Goal: Find specific page/section: Find specific page/section

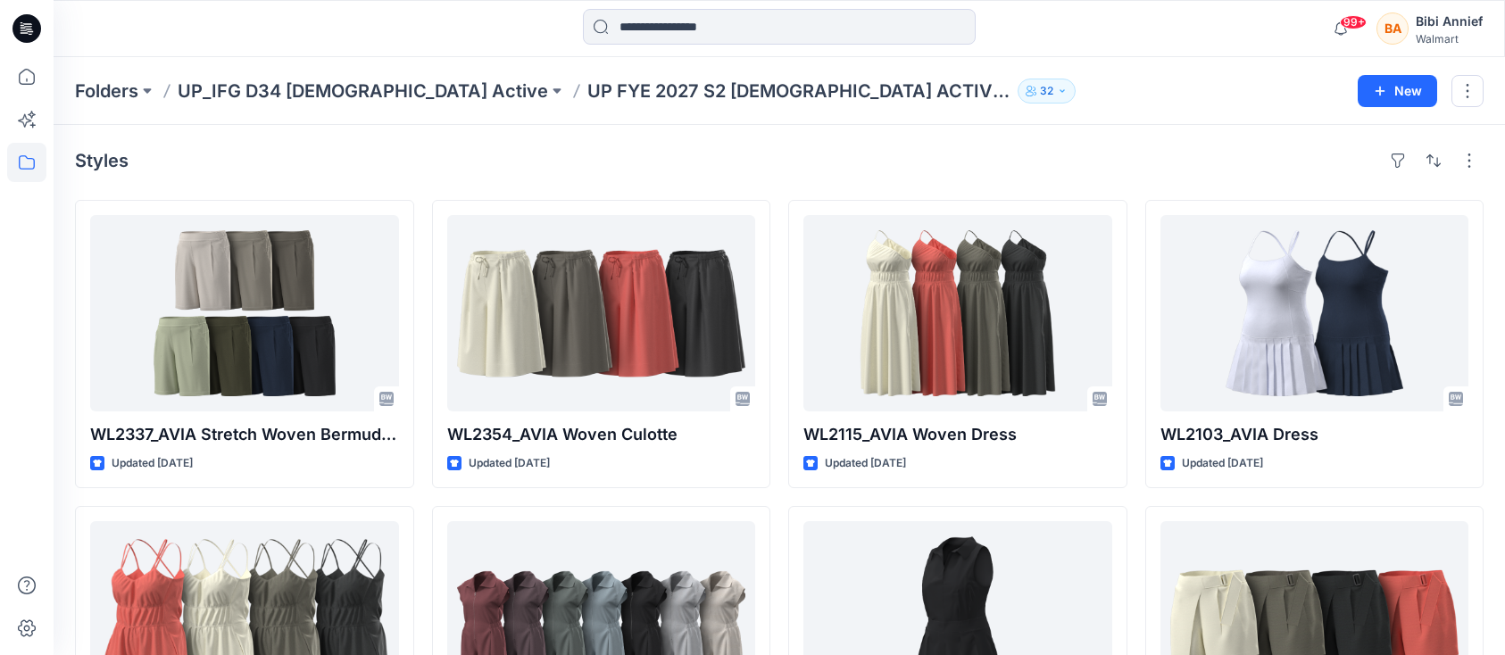
scroll to position [2976, 0]
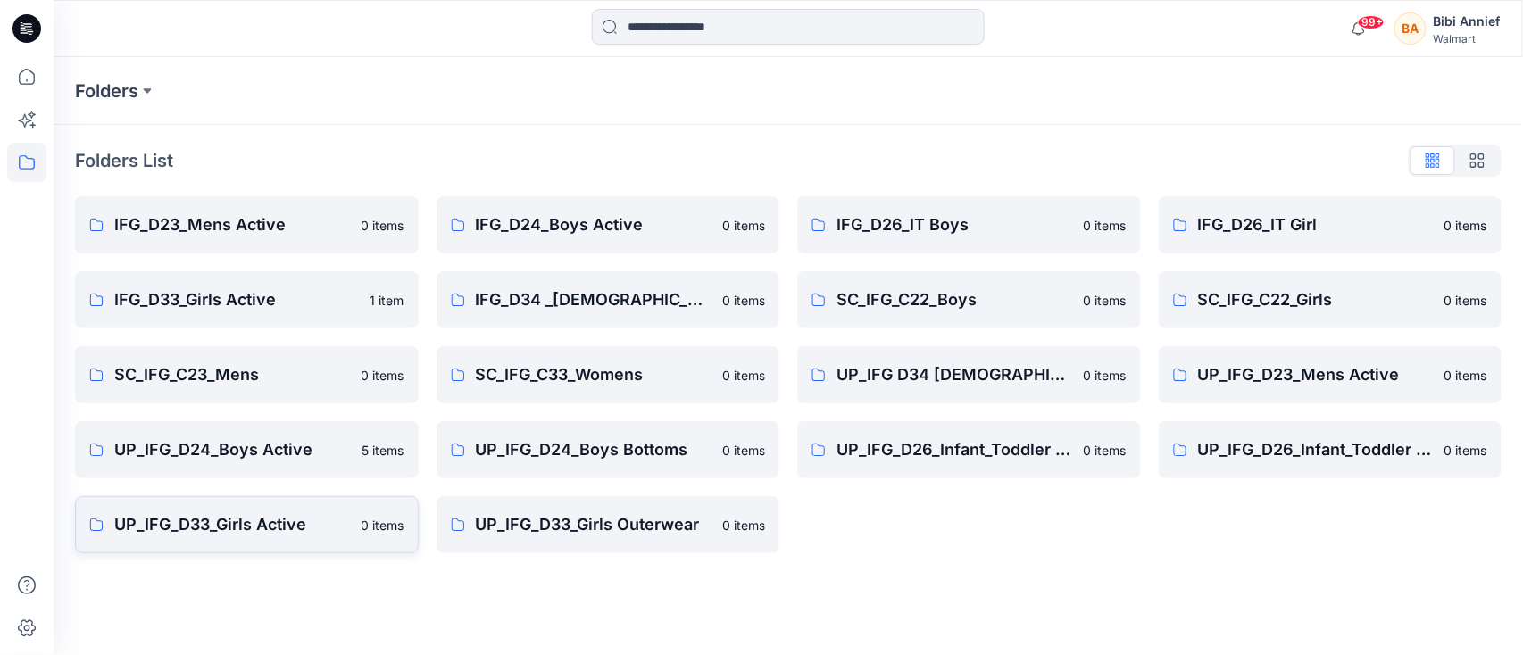
click at [190, 522] on p "UP_IFG_D33_Girls Active" at bounding box center [232, 524] width 237 height 25
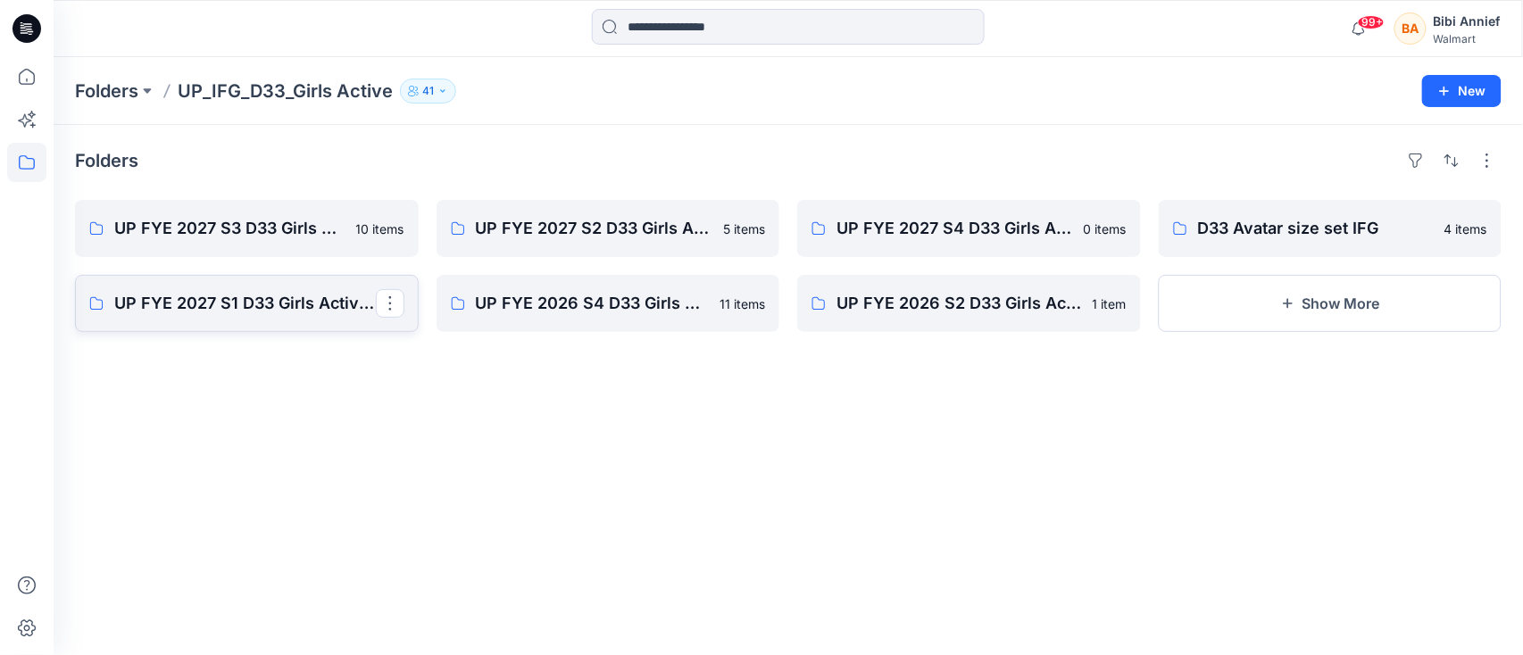
click at [162, 307] on p "UP FYE 2027 S1 D33 Girls Active IFG" at bounding box center [245, 303] width 262 height 25
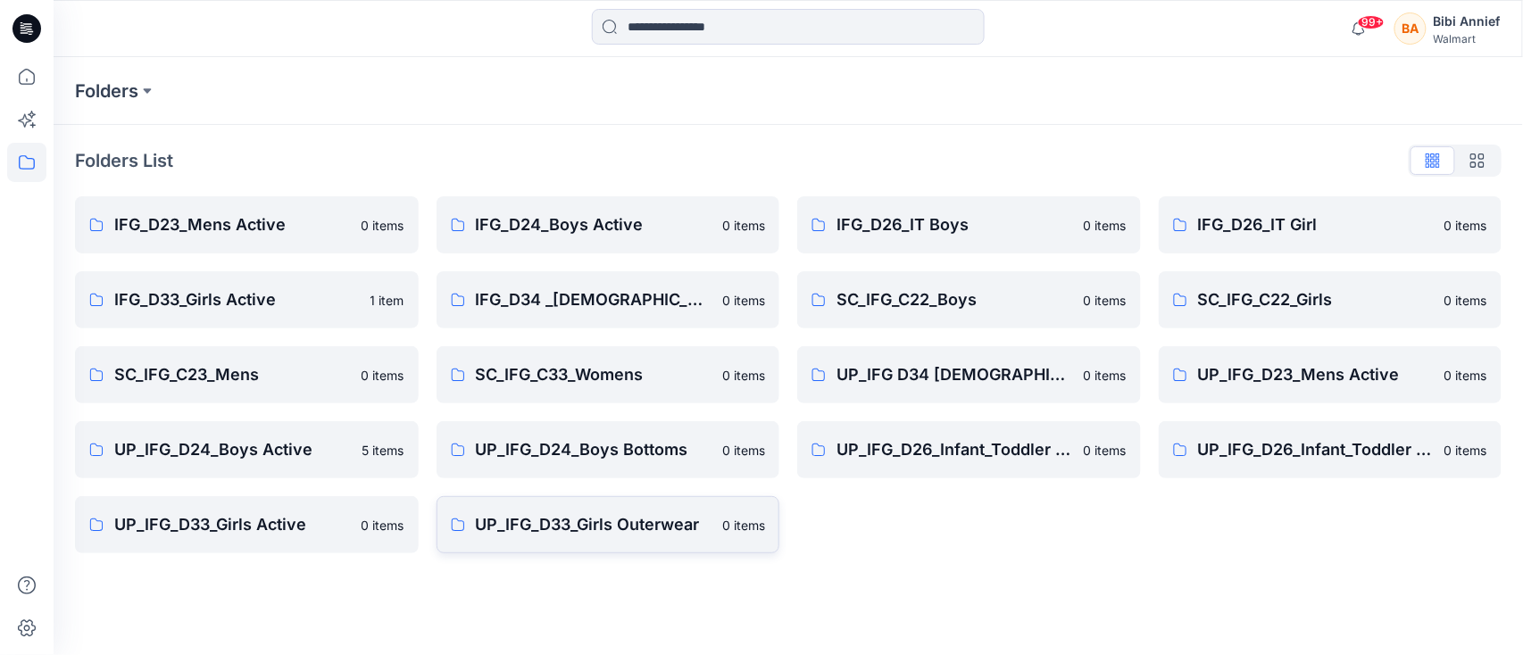
click at [615, 520] on p "UP_IFG_D33_Girls Outerwear" at bounding box center [594, 524] width 237 height 25
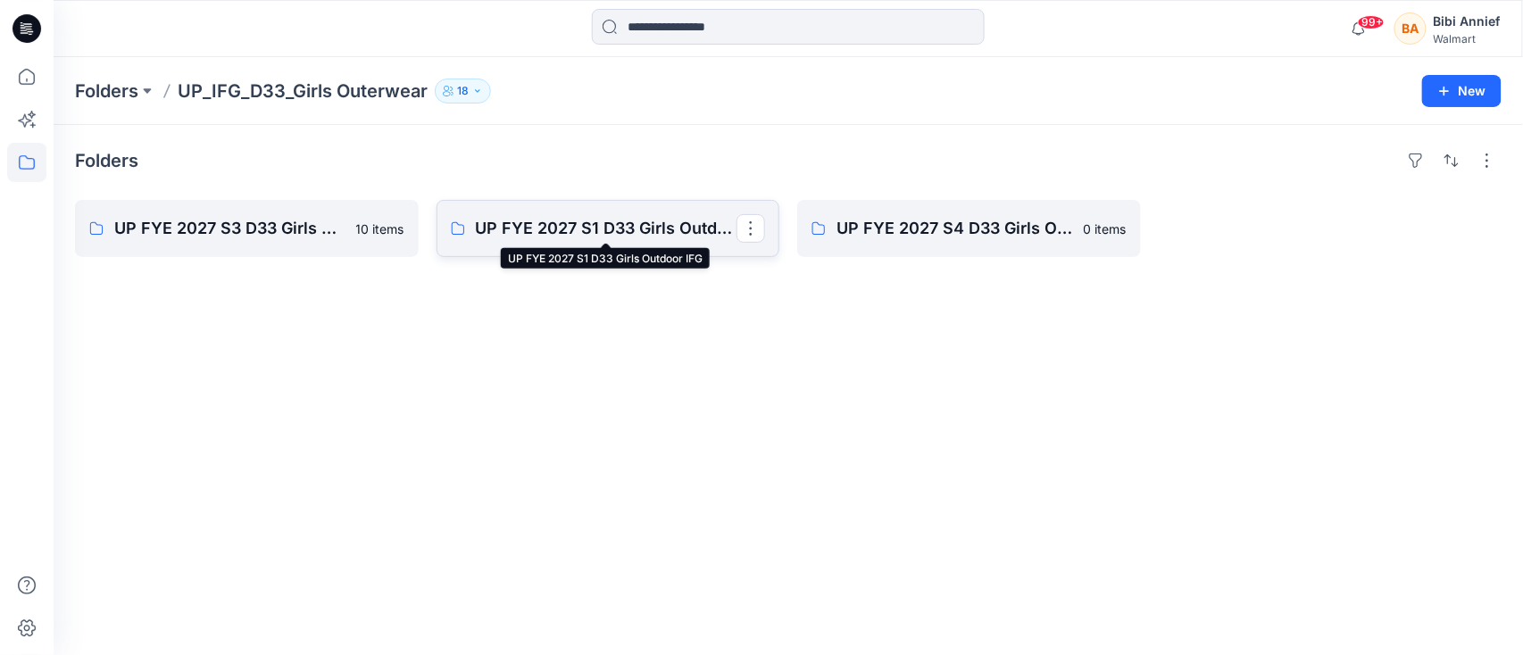
click at [614, 232] on p "UP FYE 2027 S1 D33 Girls Outdoor IFG" at bounding box center [607, 228] width 262 height 25
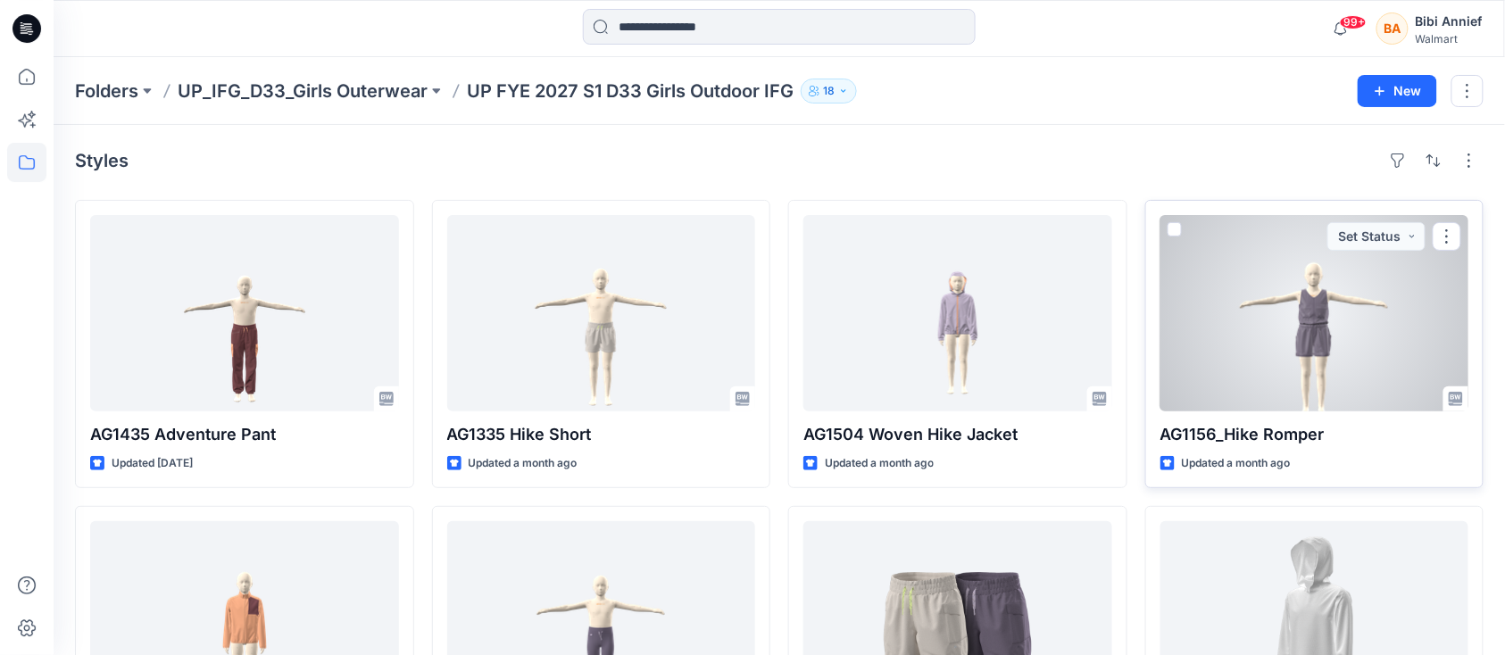
click at [1279, 431] on p "AG1156_Hike Romper" at bounding box center [1315, 434] width 309 height 25
click at [1207, 435] on p "AG1156_Hike Romper" at bounding box center [1315, 434] width 309 height 25
click at [1268, 307] on div at bounding box center [1315, 313] width 309 height 196
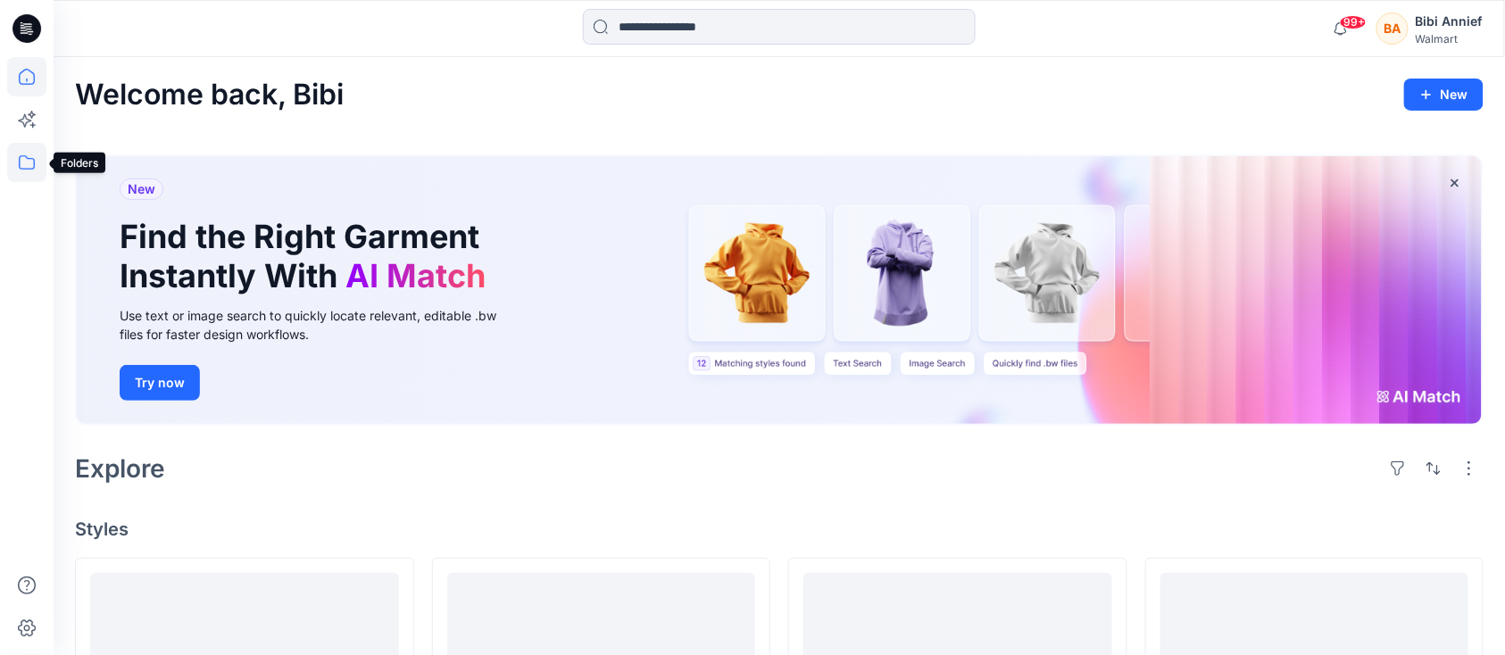
click at [28, 163] on icon at bounding box center [26, 162] width 39 height 39
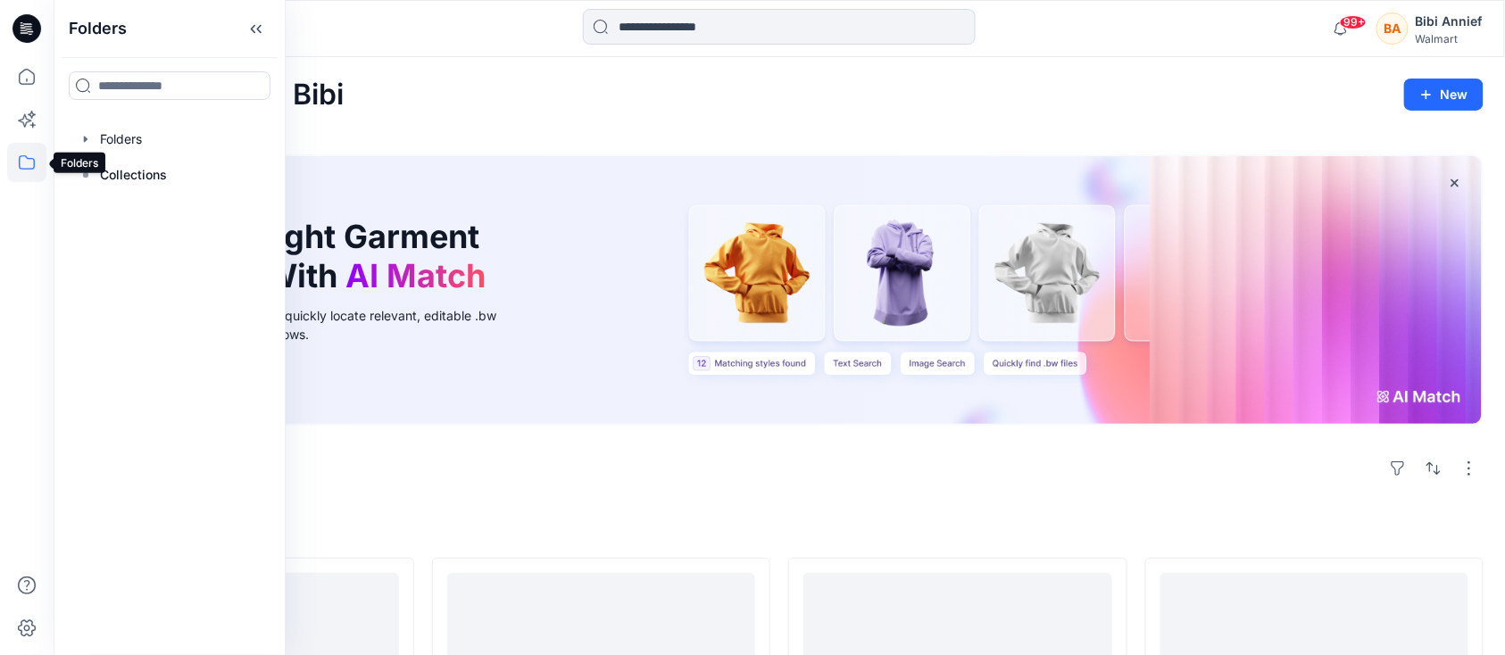
click at [25, 158] on icon at bounding box center [26, 162] width 39 height 39
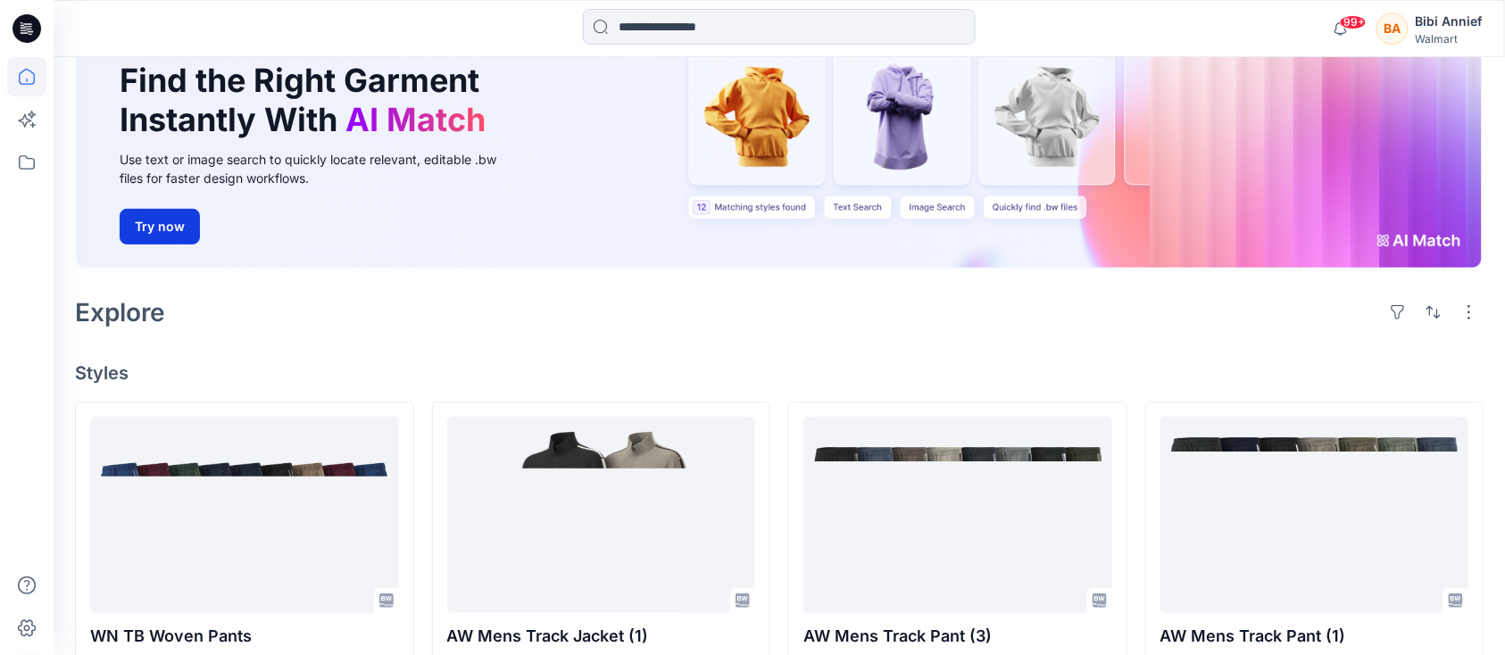
scroll to position [119, 0]
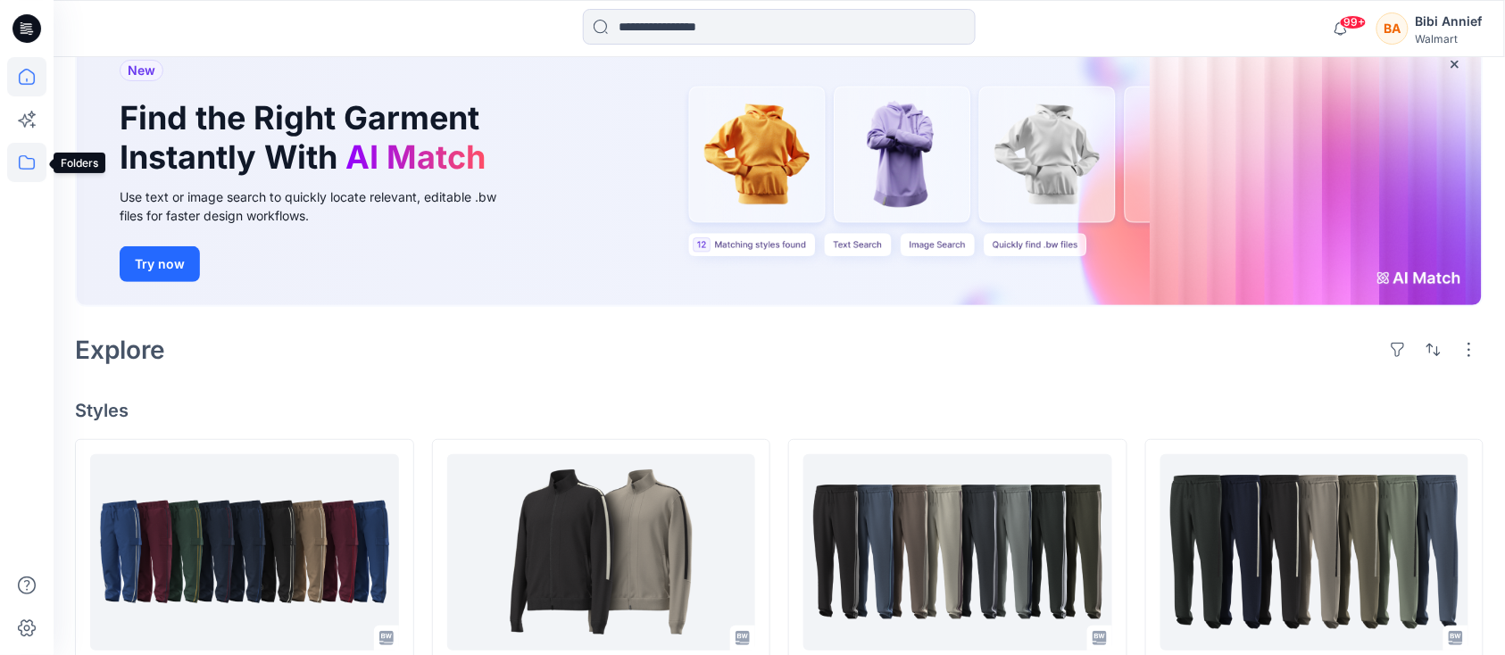
click at [21, 155] on icon at bounding box center [26, 162] width 39 height 39
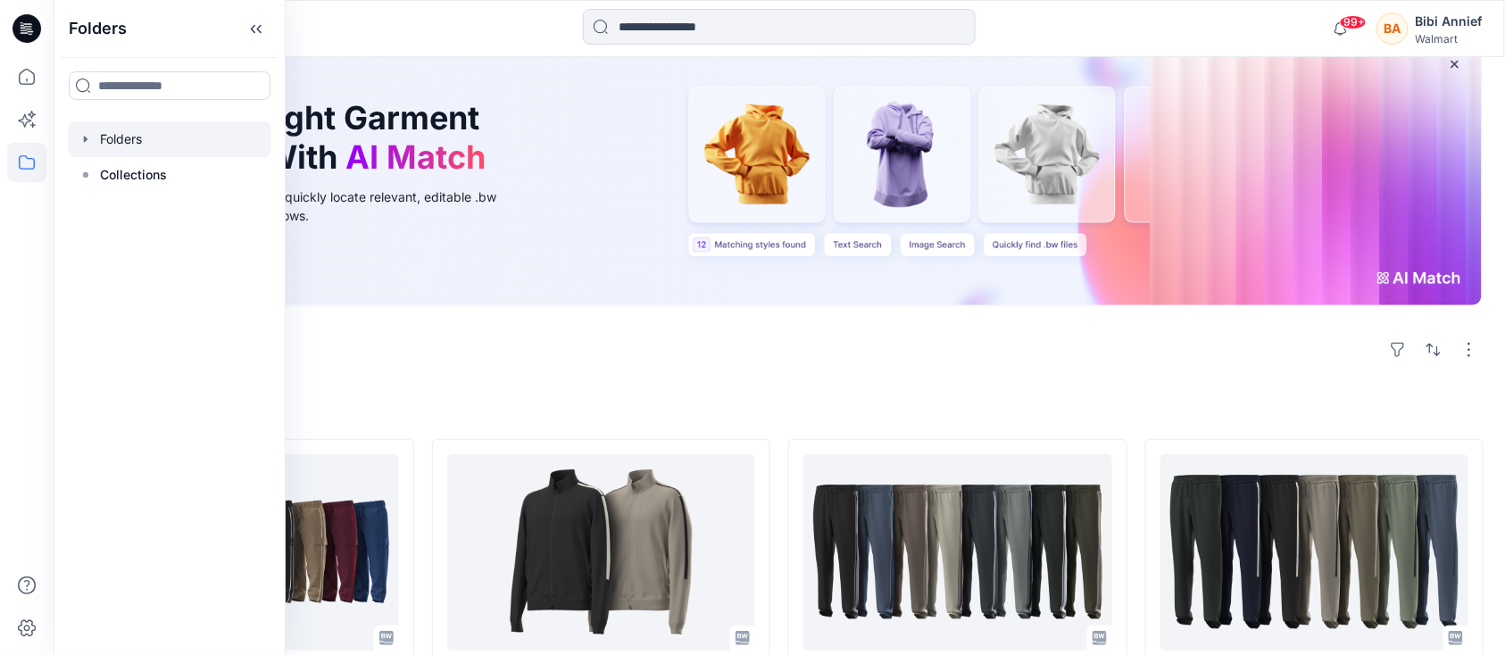
click at [110, 139] on div at bounding box center [170, 139] width 204 height 36
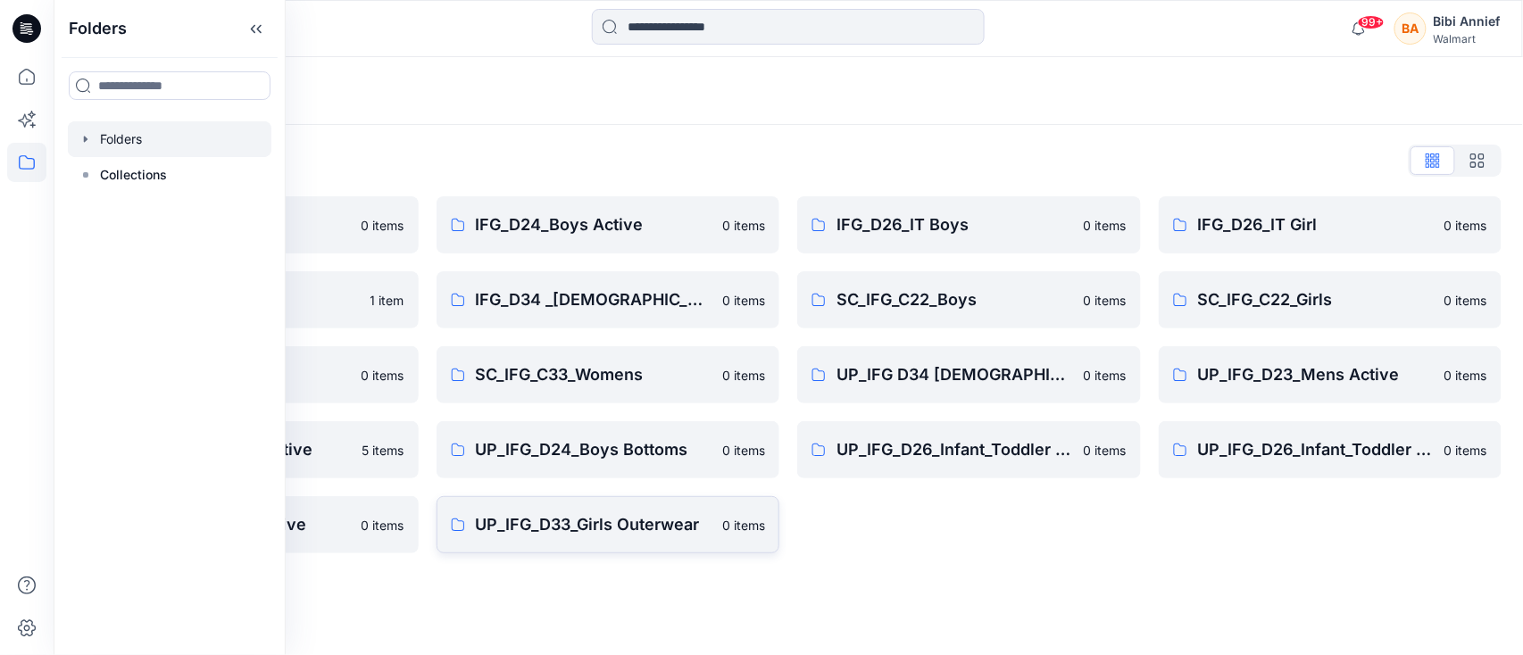
click at [617, 522] on p "UP_IFG_D33_Girls Outerwear" at bounding box center [594, 524] width 237 height 25
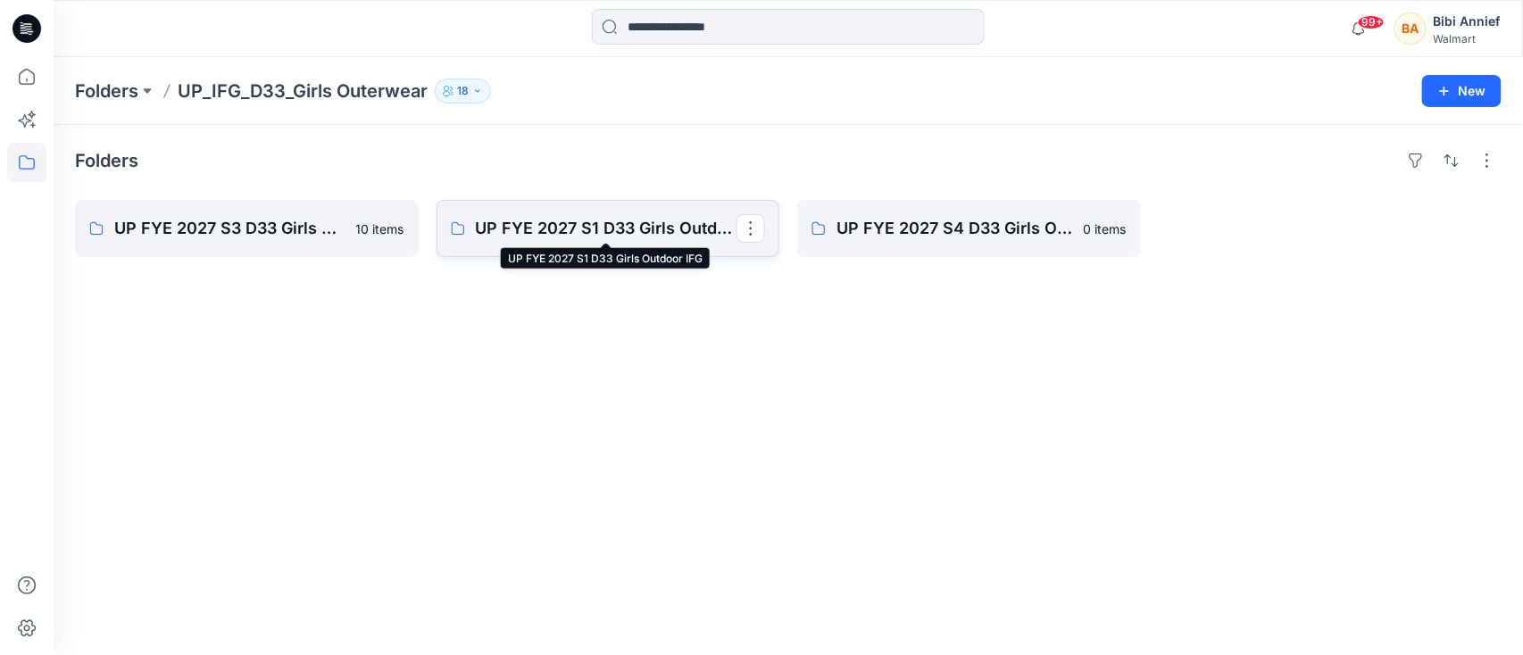
click at [562, 223] on p "UP FYE 2027 S1 D33 Girls Outdoor IFG" at bounding box center [607, 228] width 262 height 25
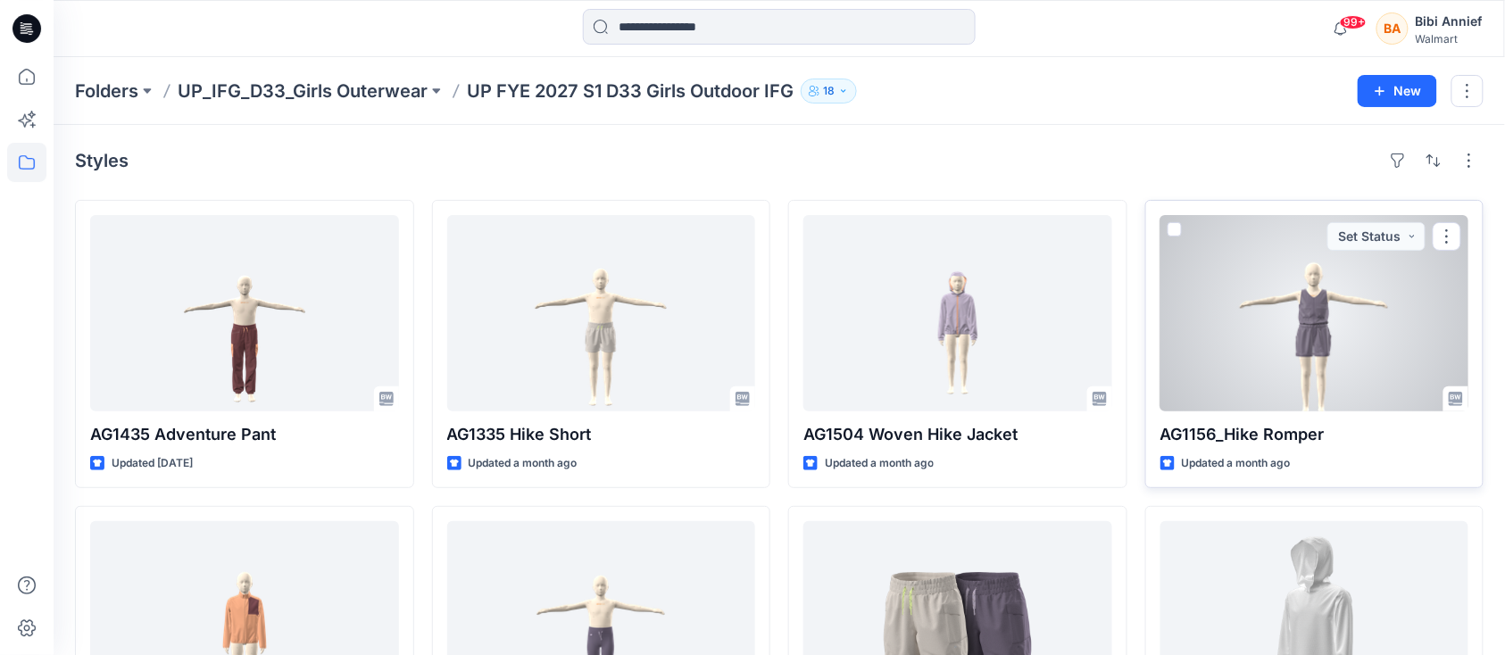
click at [1315, 304] on div at bounding box center [1315, 313] width 309 height 196
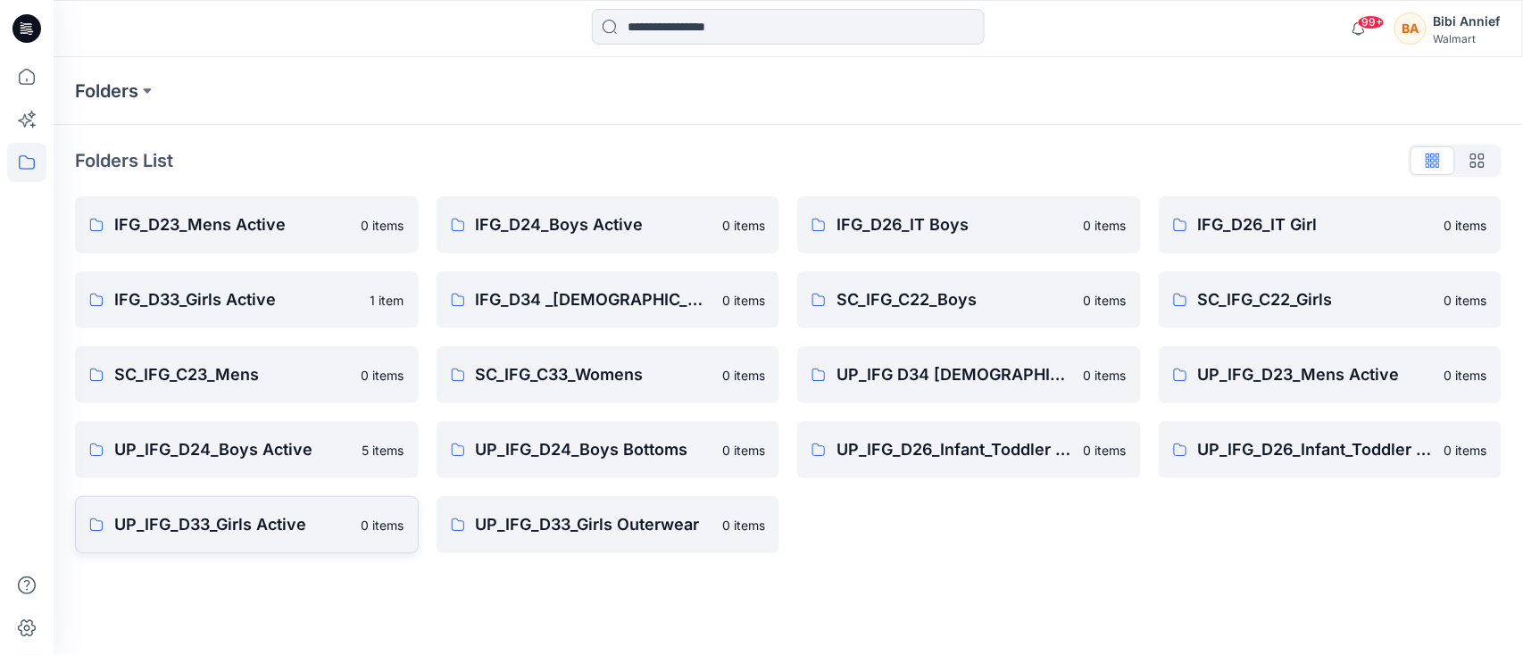
click at [187, 518] on p "UP_IFG_D33_Girls Active" at bounding box center [232, 524] width 237 height 25
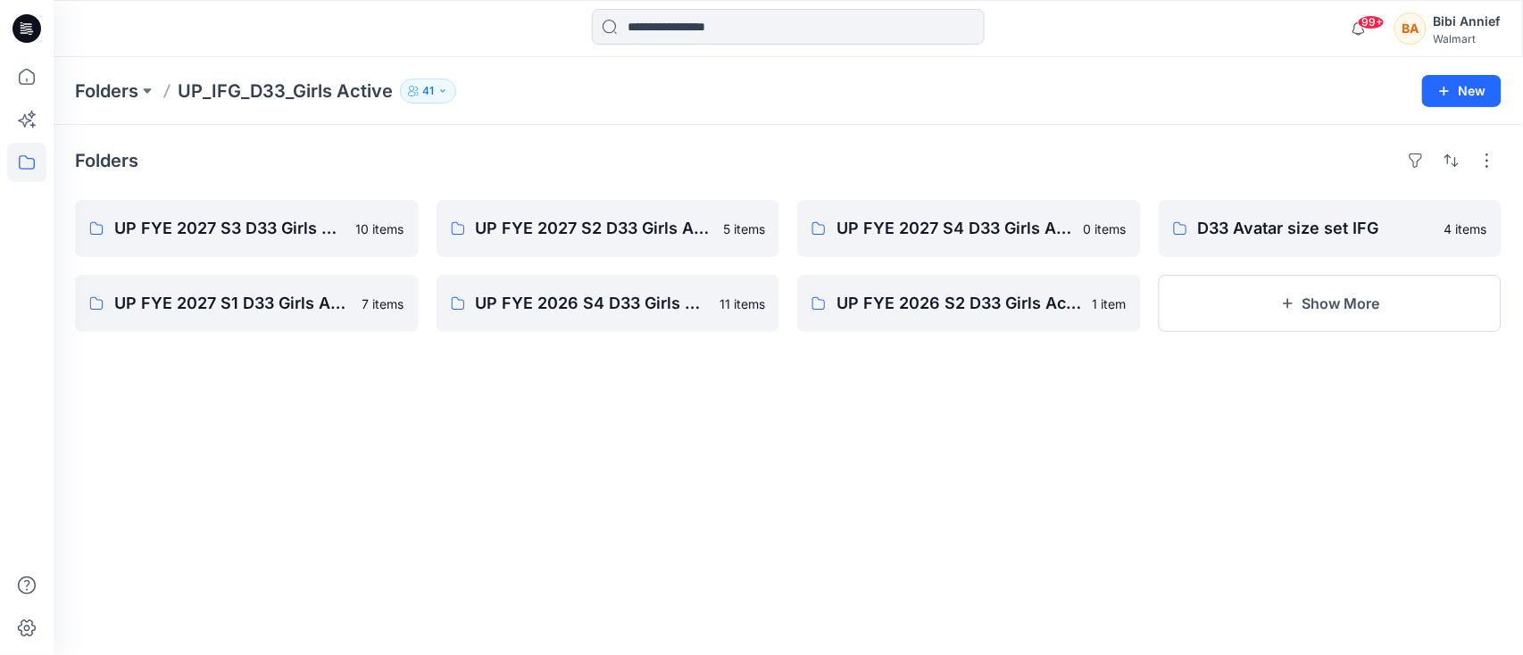
click at [566, 432] on div "Folders UP FYE 2027 S3 D33 Girls Active IFG 10 items UP FYE 2027 S1 D33 Girls A…" at bounding box center [789, 390] width 1470 height 530
click at [1022, 428] on div "Folders UP FYE 2027 S3 D33 Girls Active IFG 10 items UP FYE 2027 S1 D33 Girls A…" at bounding box center [789, 390] width 1470 height 530
click at [285, 301] on p "UP FYE 2027 S1 D33 Girls Active IFG" at bounding box center [245, 303] width 262 height 25
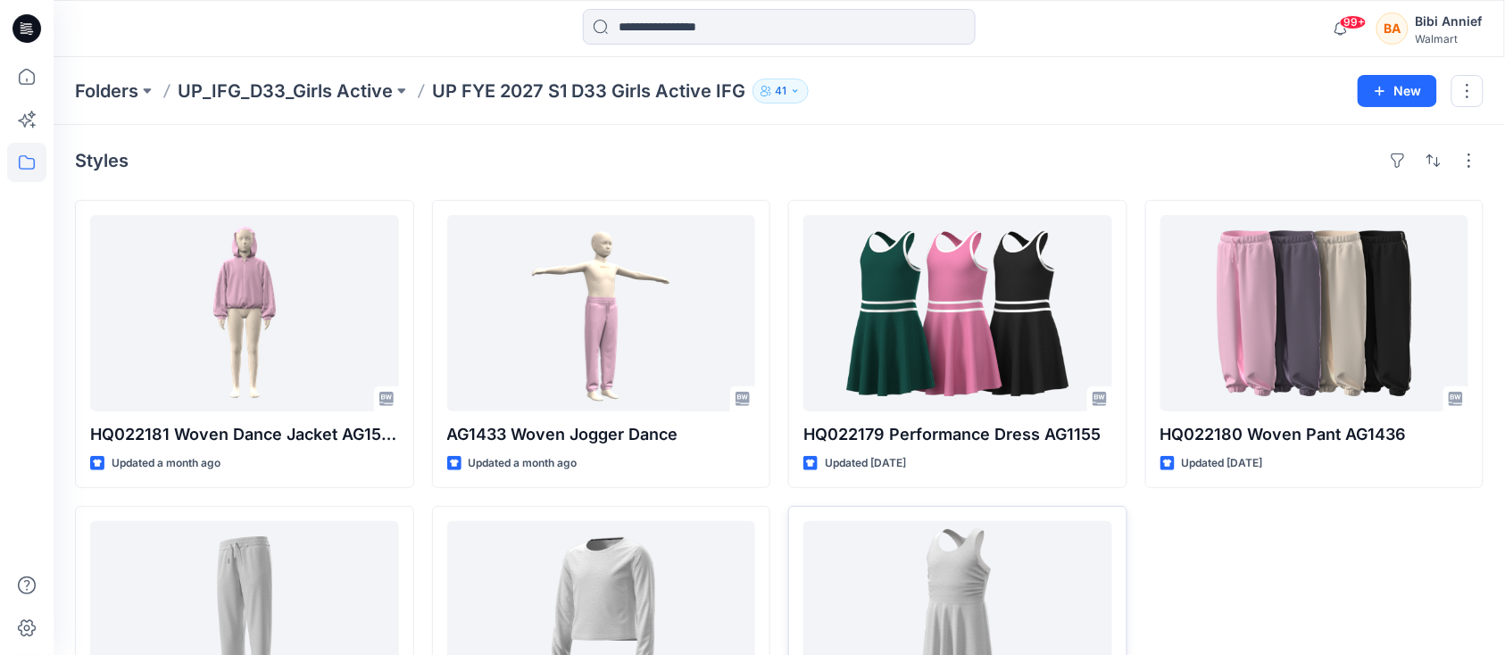
scroll to position [119, 0]
